Goal: Feedback & Contribution: Contribute content

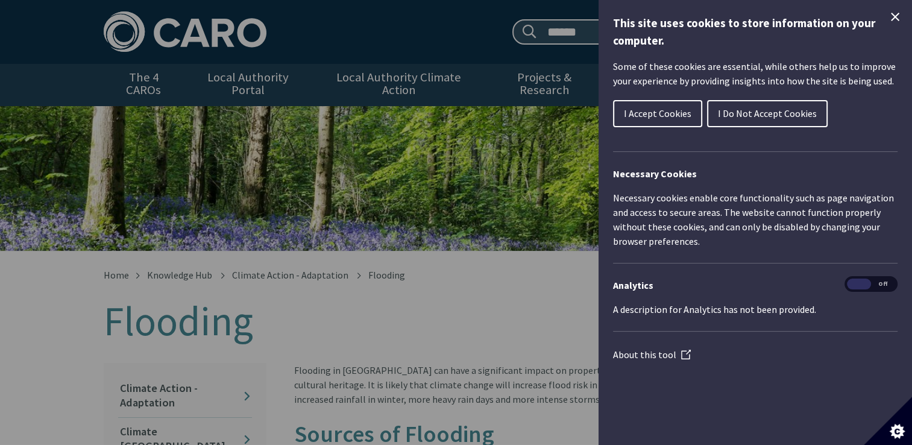
click at [672, 109] on span "I Accept Cookies" at bounding box center [657, 113] width 67 height 12
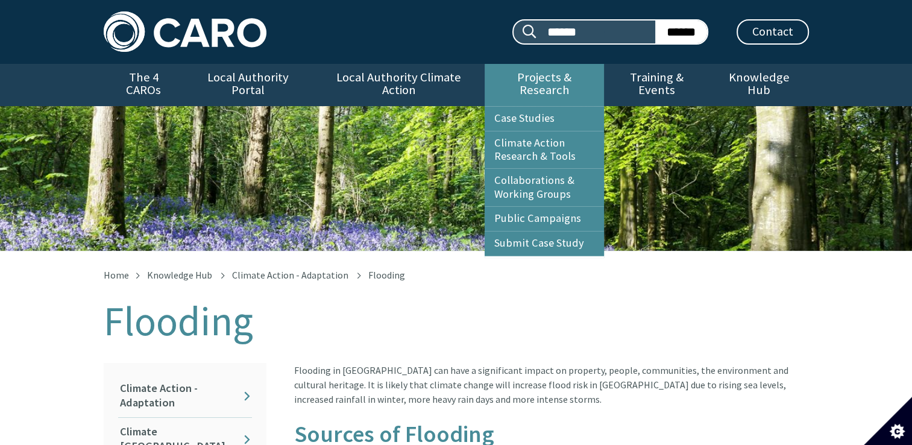
click at [567, 81] on link "Projects & Research" at bounding box center [543, 85] width 119 height 42
click at [560, 236] on link "Submit Case Study" at bounding box center [543, 243] width 119 height 24
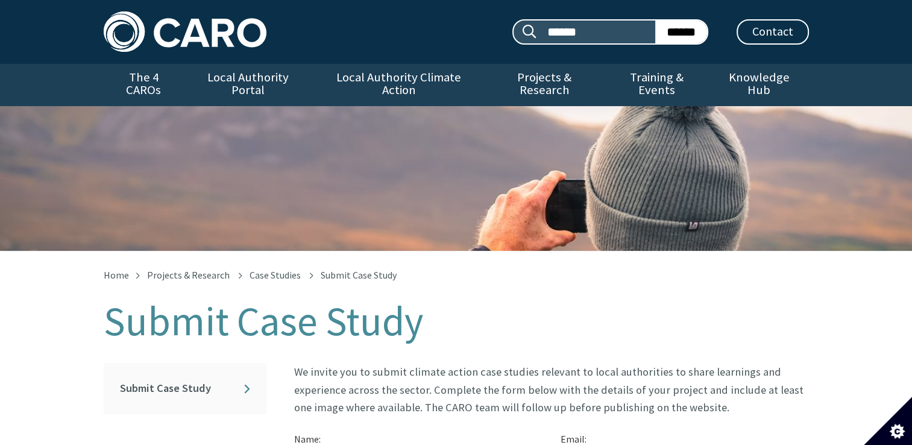
click at [560, 236] on div "Submit Case Study" at bounding box center [456, 178] width 912 height 145
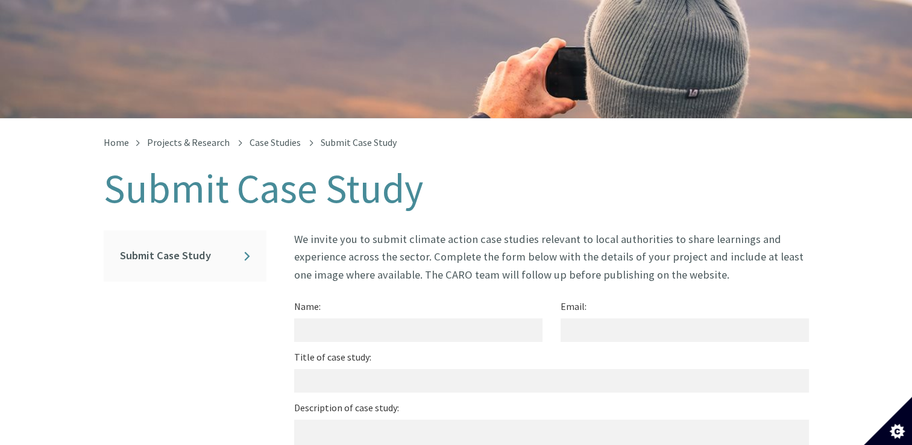
scroll to position [134, 0]
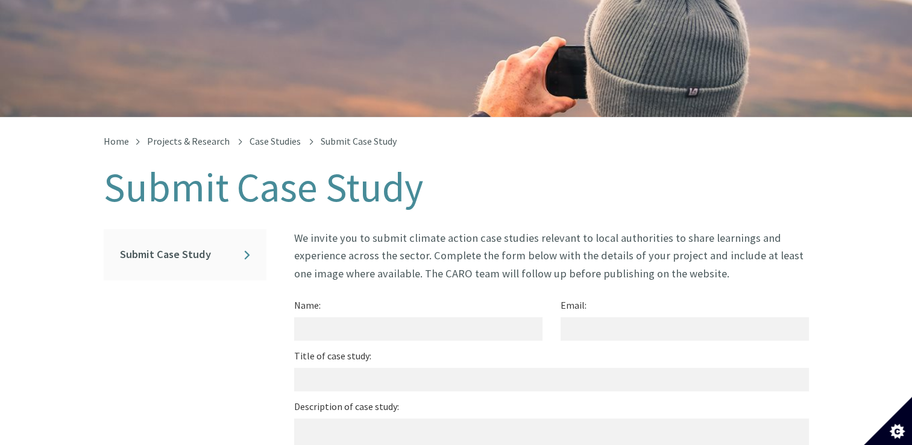
click at [889, 184] on div "Home Projects & Research Case Studies Submit Case Study Submit Case Study In th…" at bounding box center [456, 438] width 912 height 643
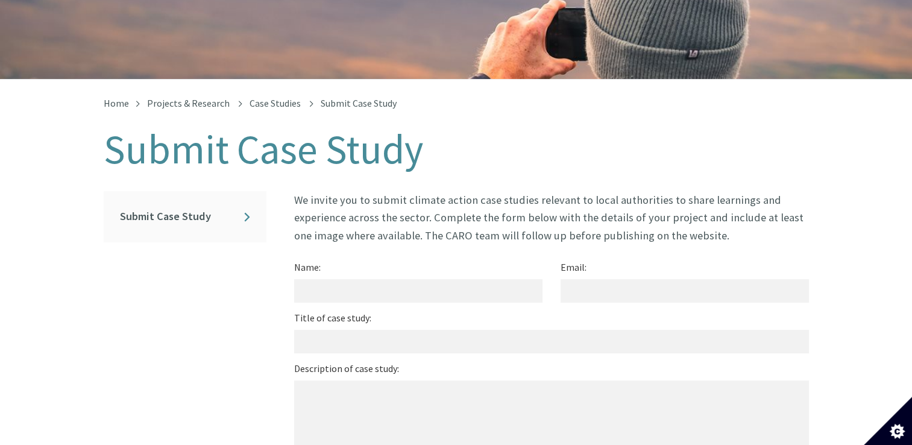
scroll to position [174, 0]
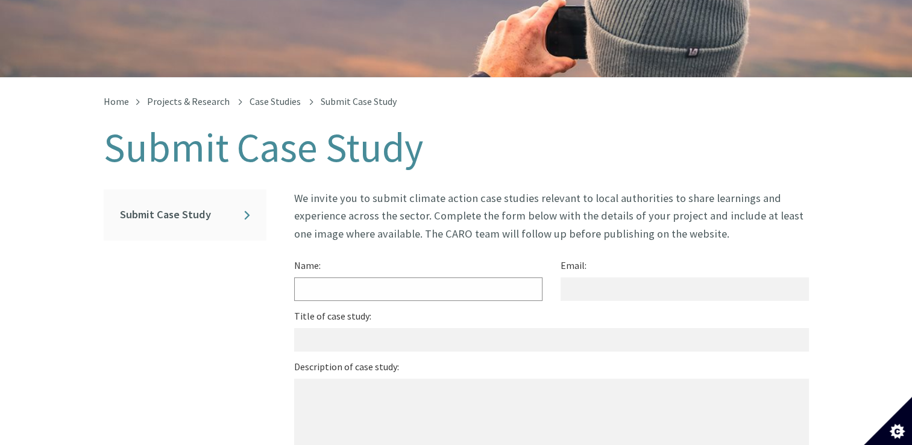
click at [359, 278] on input "Name:" at bounding box center [418, 288] width 248 height 23
click at [586, 277] on input "Email:" at bounding box center [684, 288] width 248 height 23
type input "**********"
click at [398, 277] on input "Name:" at bounding box center [418, 288] width 248 height 23
type input "***"
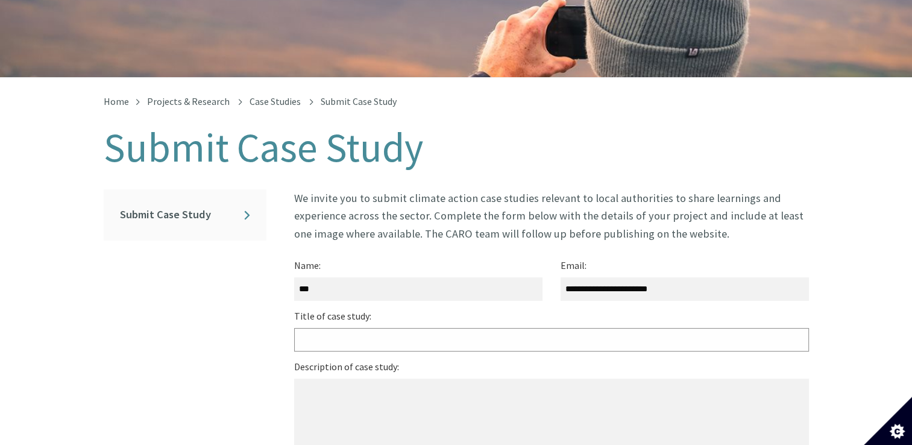
click at [328, 328] on input "Title of case study:" at bounding box center [551, 339] width 515 height 23
drag, startPoint x: 333, startPoint y: 336, endPoint x: 675, endPoint y: 293, distance: 345.6
click at [675, 293] on div "**********" at bounding box center [551, 438] width 515 height 363
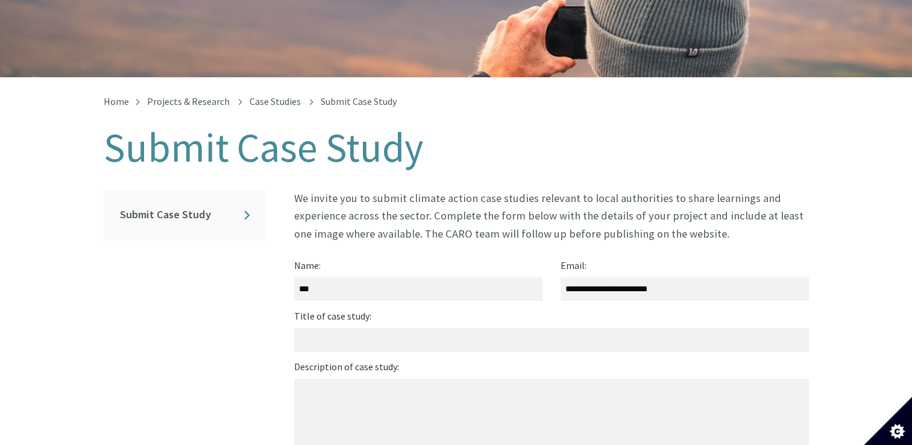
click at [675, 293] on div "**********" at bounding box center [684, 282] width 266 height 51
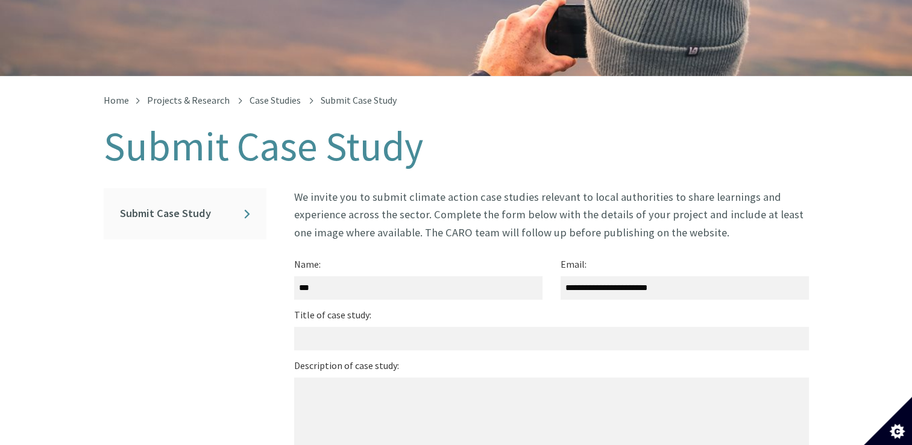
scroll to position [176, 0]
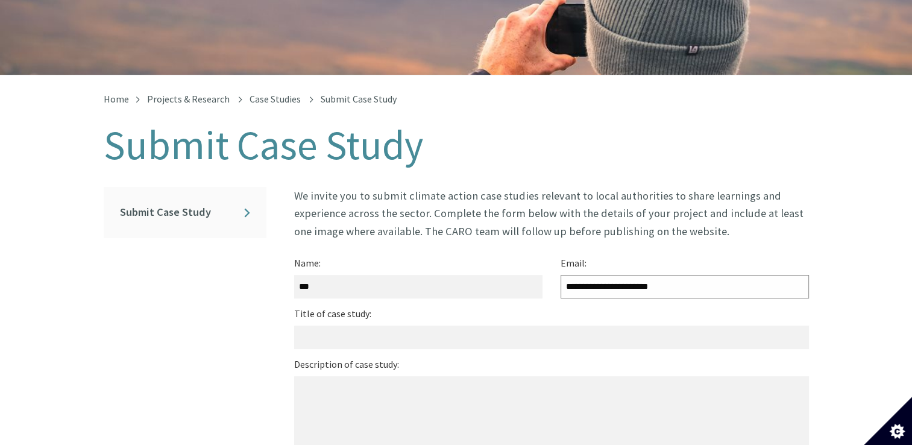
click at [668, 277] on input "**********" at bounding box center [684, 286] width 248 height 23
type input "*"
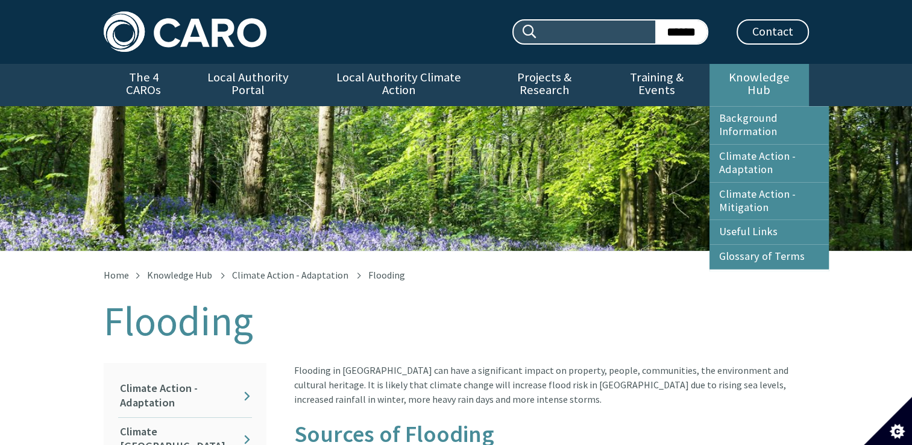
click at [741, 75] on link "Knowledge Hub" at bounding box center [758, 85] width 99 height 42
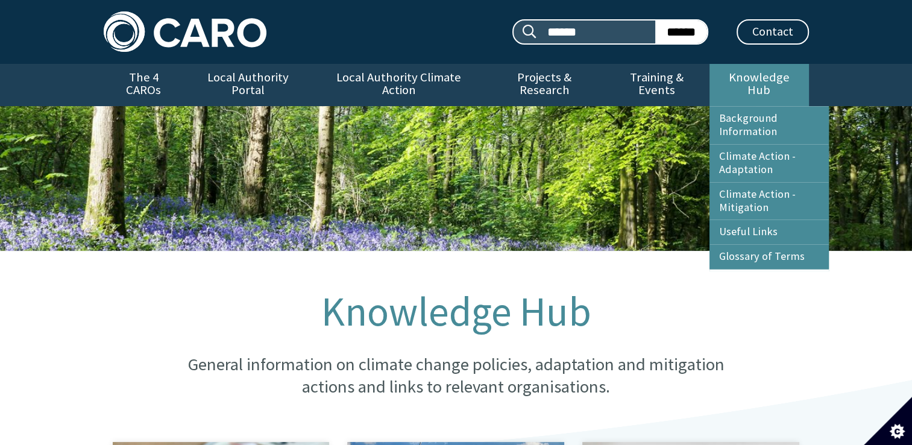
click at [742, 76] on link "Knowledge Hub" at bounding box center [758, 85] width 99 height 42
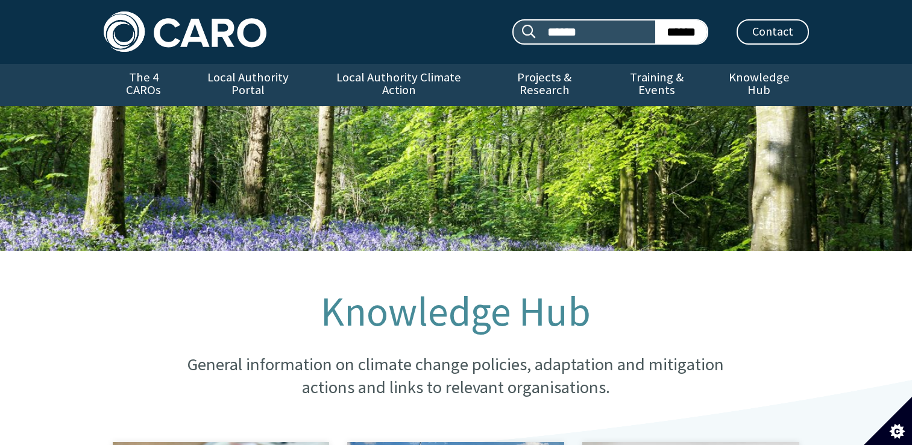
click at [742, 76] on link "Knowledge Hub" at bounding box center [758, 85] width 99 height 42
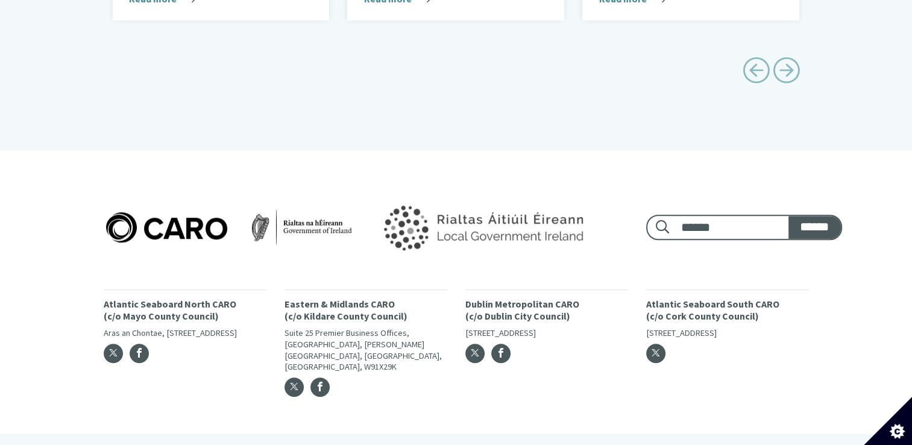
scroll to position [903, 0]
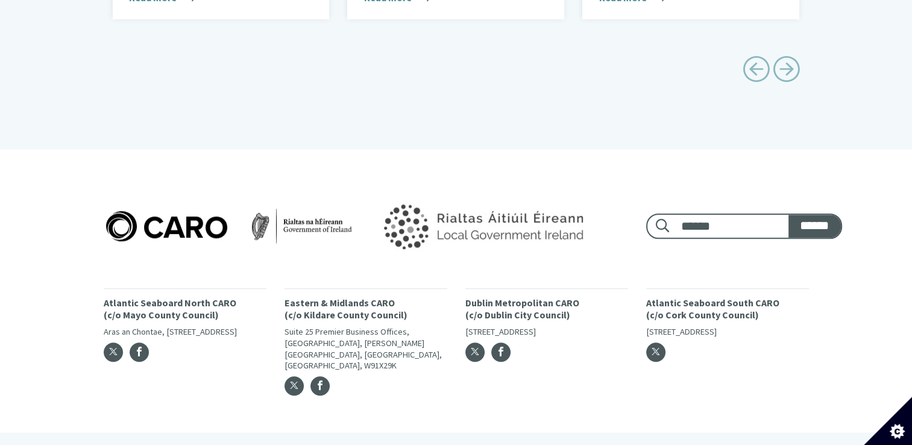
drag, startPoint x: 523, startPoint y: 109, endPoint x: 533, endPoint y: 119, distance: 14.5
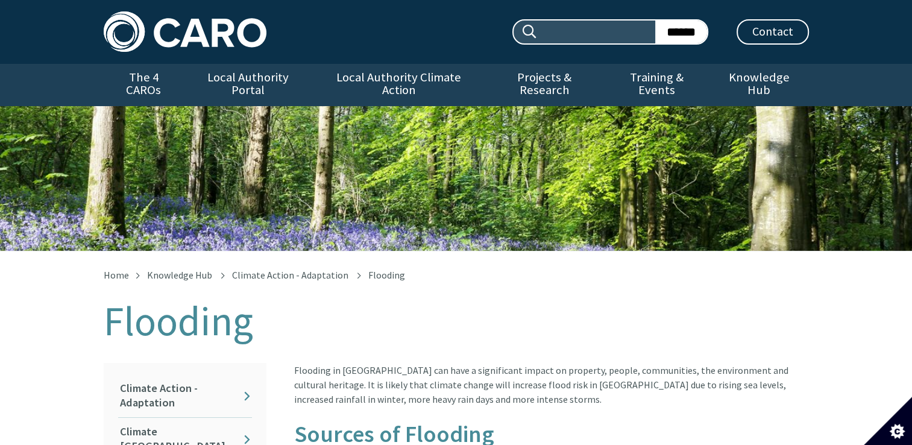
click at [246, 384] on link "Climate Action - Adaptation" at bounding box center [185, 395] width 134 height 43
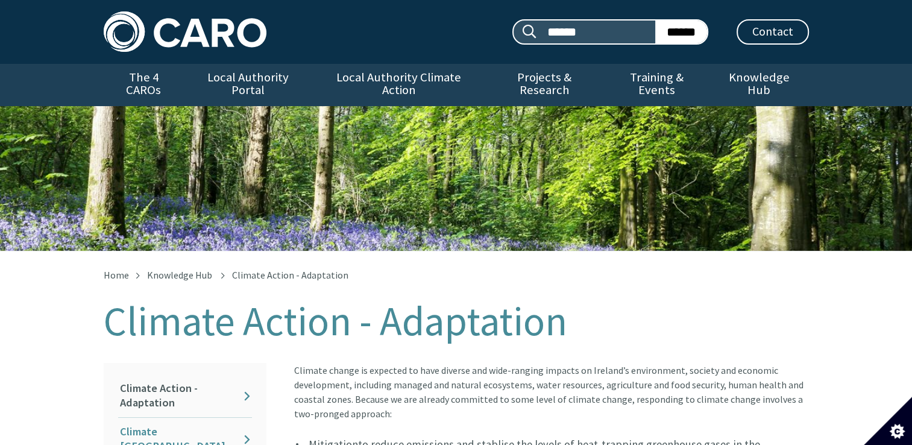
click at [245, 422] on link "Climate [GEOGRAPHIC_DATA]" at bounding box center [185, 439] width 134 height 43
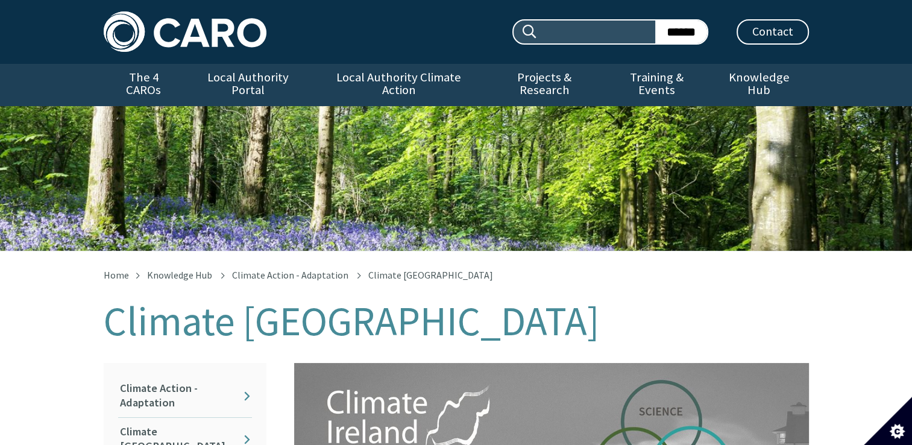
click at [596, 30] on input "Search site:" at bounding box center [595, 31] width 117 height 23
type input "*******"
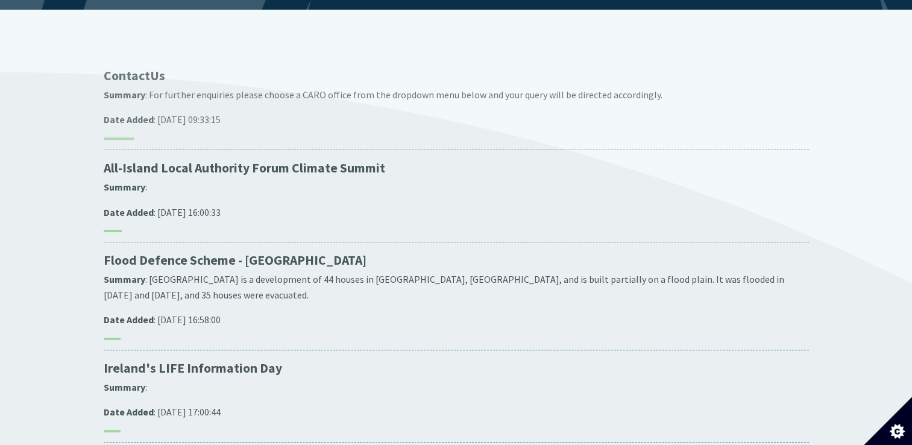
scroll to position [265, 0]
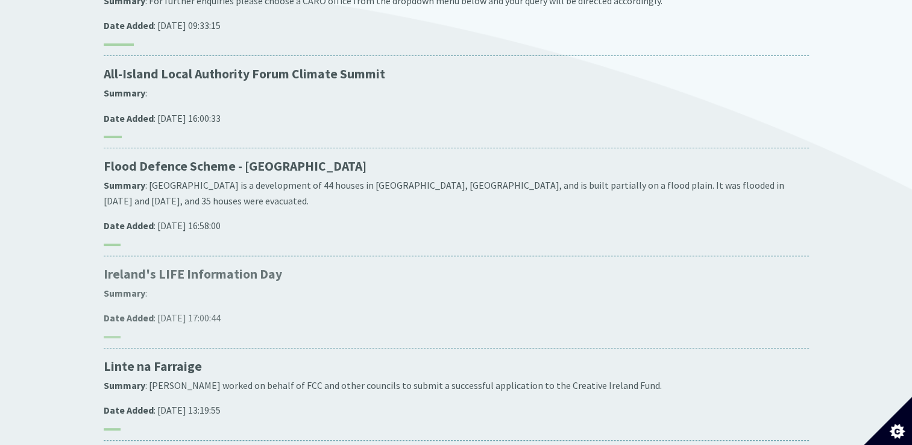
scroll to position [337, 0]
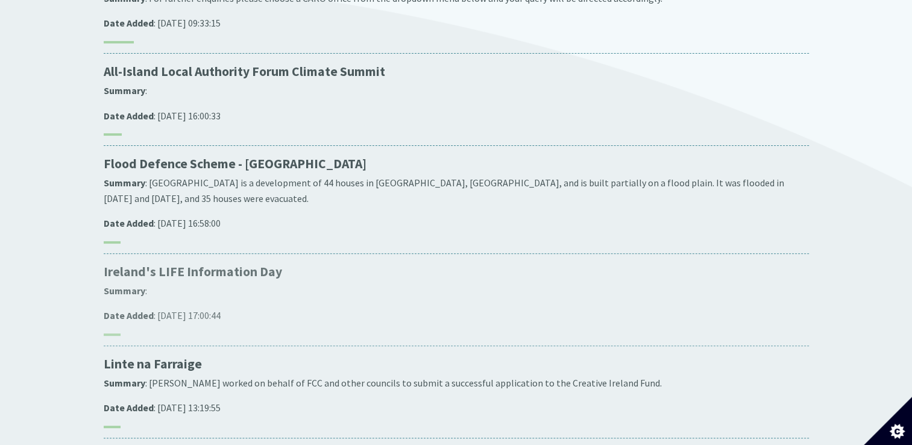
click at [258, 355] on p "Linte na Farraige" at bounding box center [456, 363] width 705 height 17
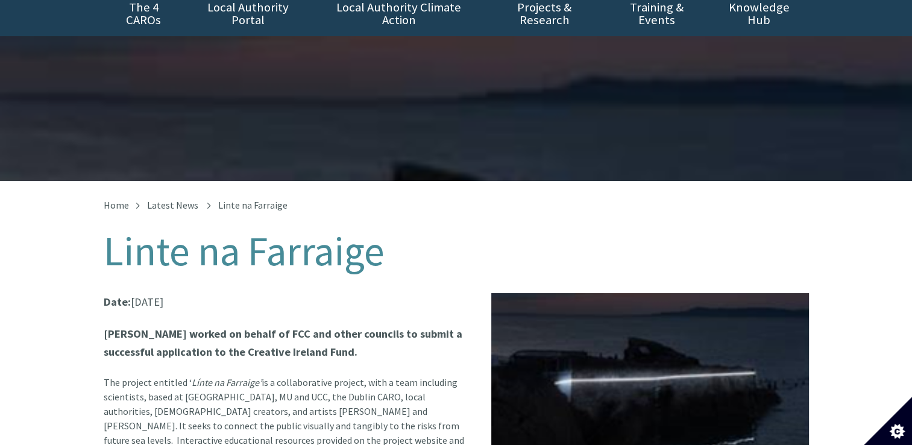
scroll to position [72, 0]
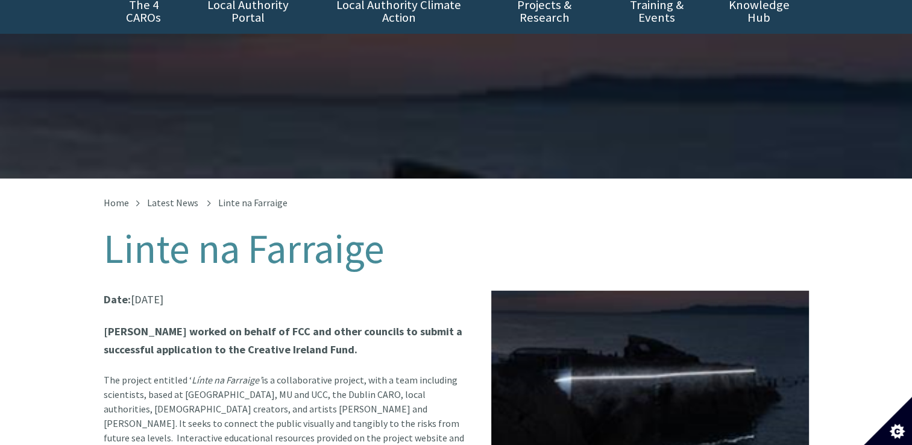
click at [258, 355] on article "Date: 30 Sep 2021 CARO worked on behalf of FCC and other councils to submit a s…" at bounding box center [456, 425] width 705 height 270
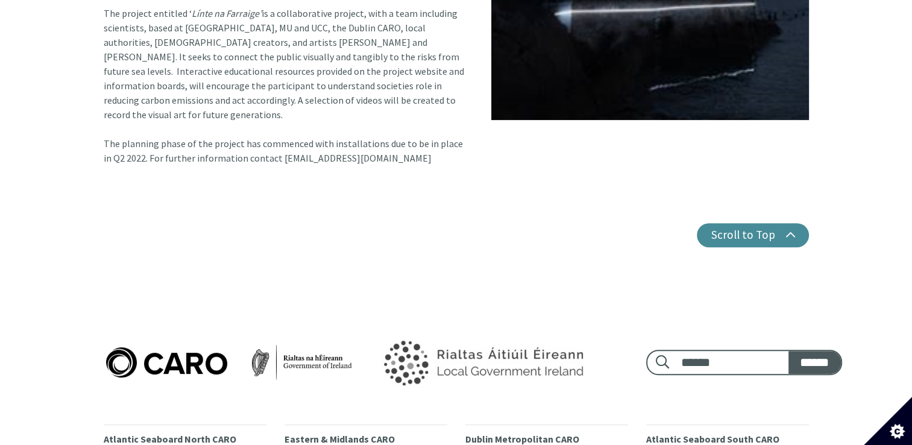
scroll to position [561, 0]
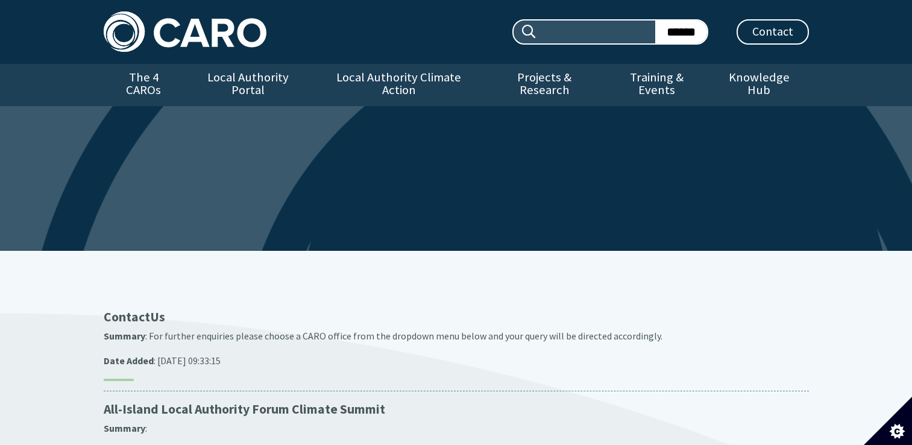
scroll to position [337, 0]
